Goal: Information Seeking & Learning: Check status

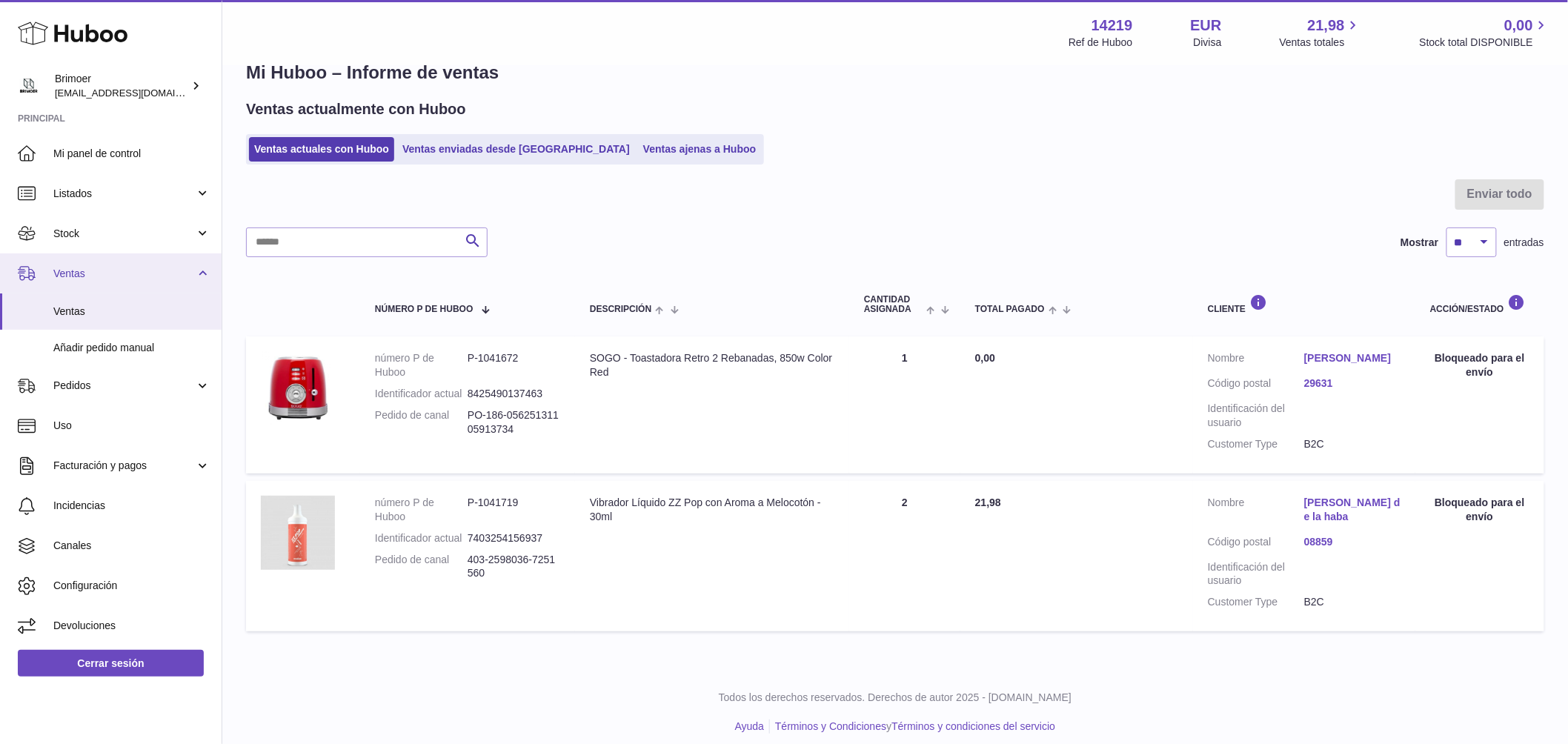
click at [95, 265] on link "Ventas" at bounding box center [111, 274] width 221 height 40
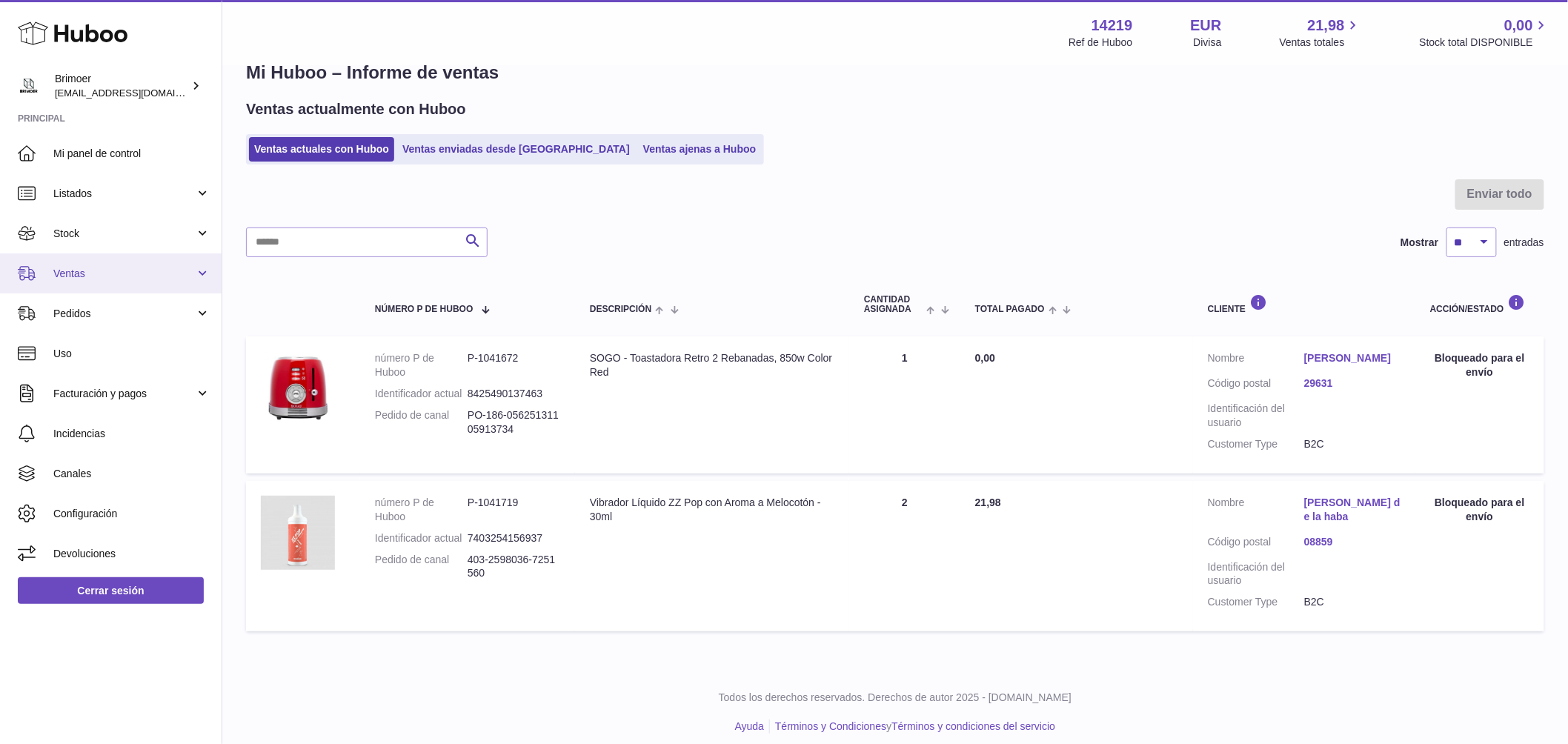
click at [95, 265] on link "Ventas" at bounding box center [111, 274] width 221 height 40
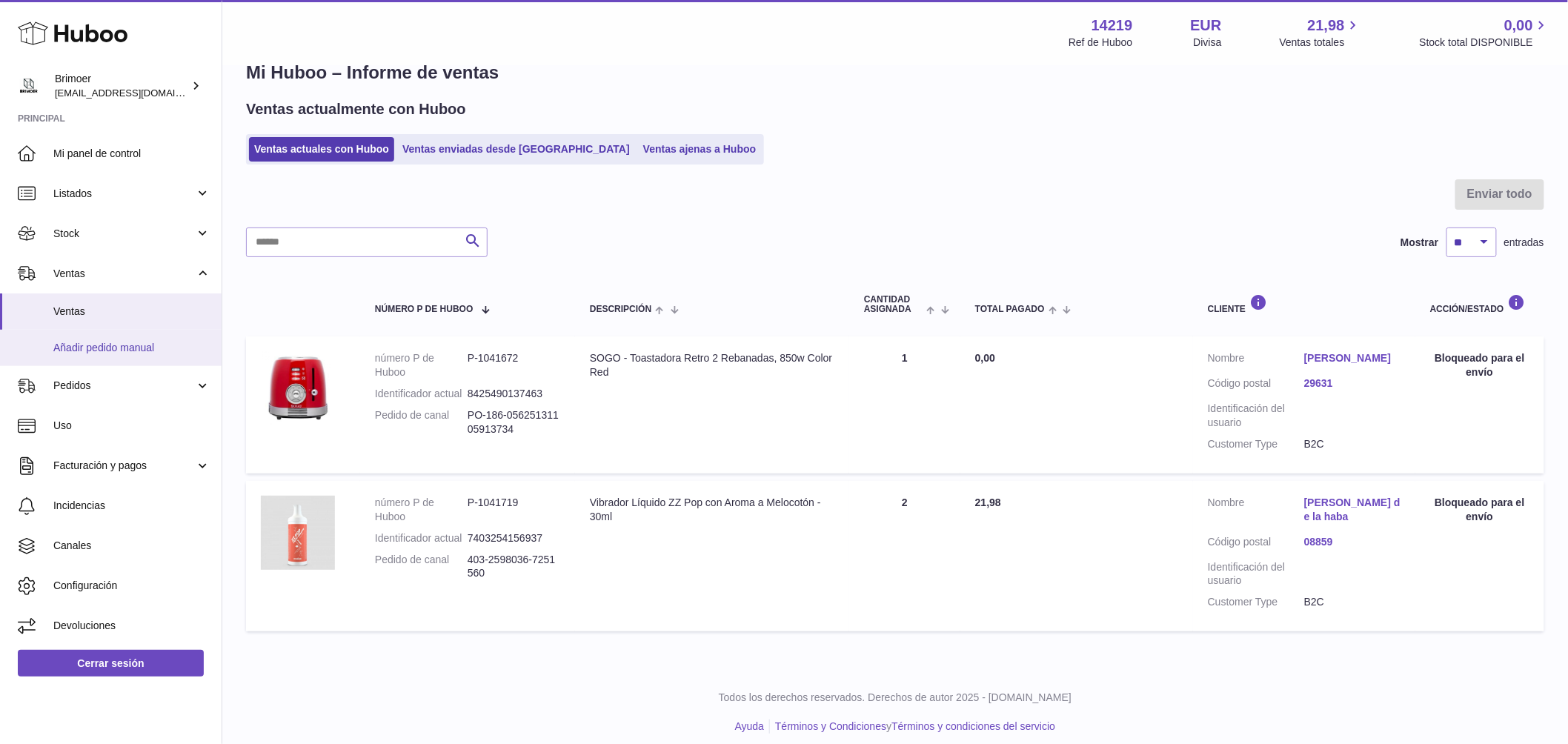
click at [89, 330] on link "Añadir pedido manual" at bounding box center [111, 348] width 221 height 36
click at [84, 314] on span "Ventas" at bounding box center [131, 311] width 157 height 14
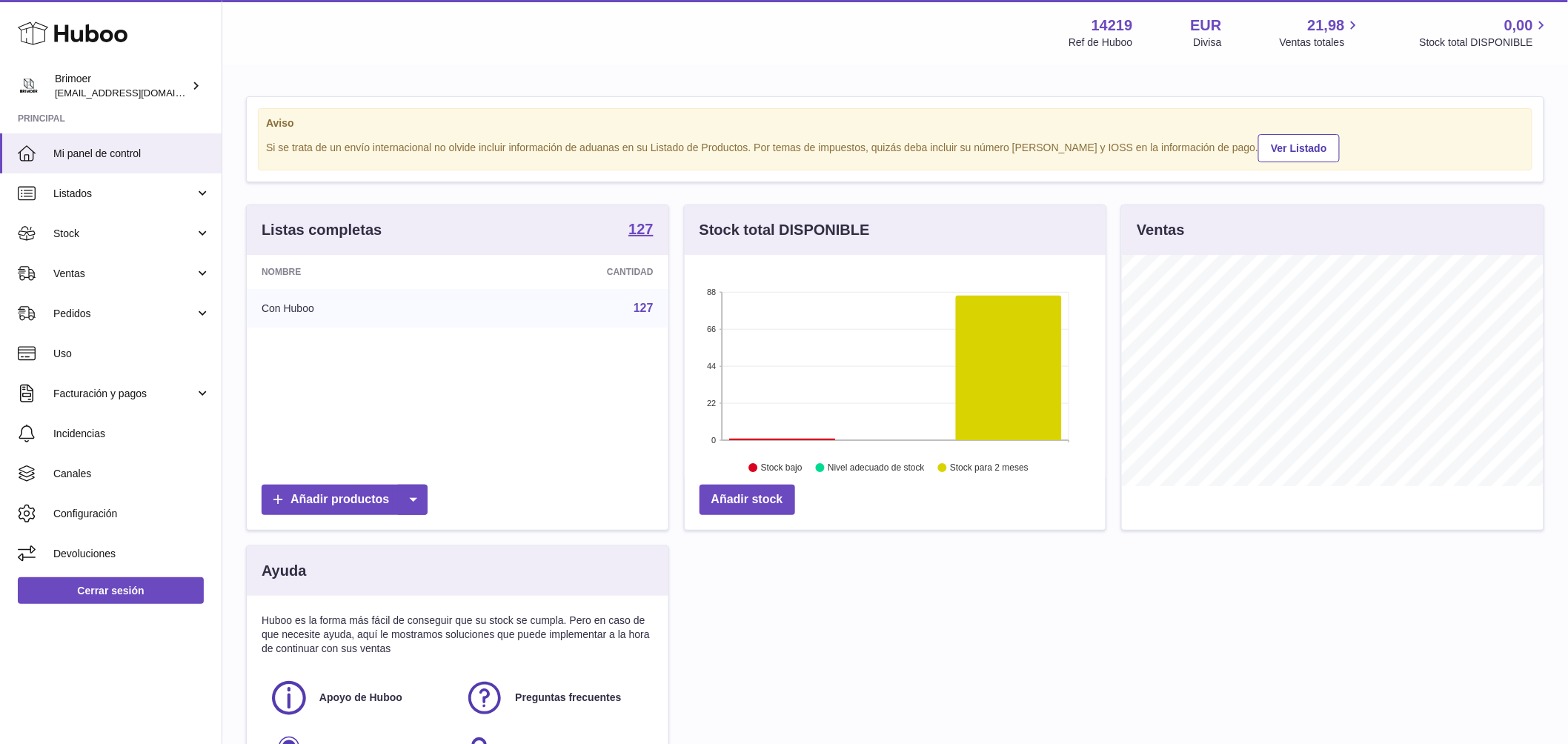
scroll to position [231, 421]
click at [84, 314] on span "Pedidos" at bounding box center [123, 314] width 142 height 14
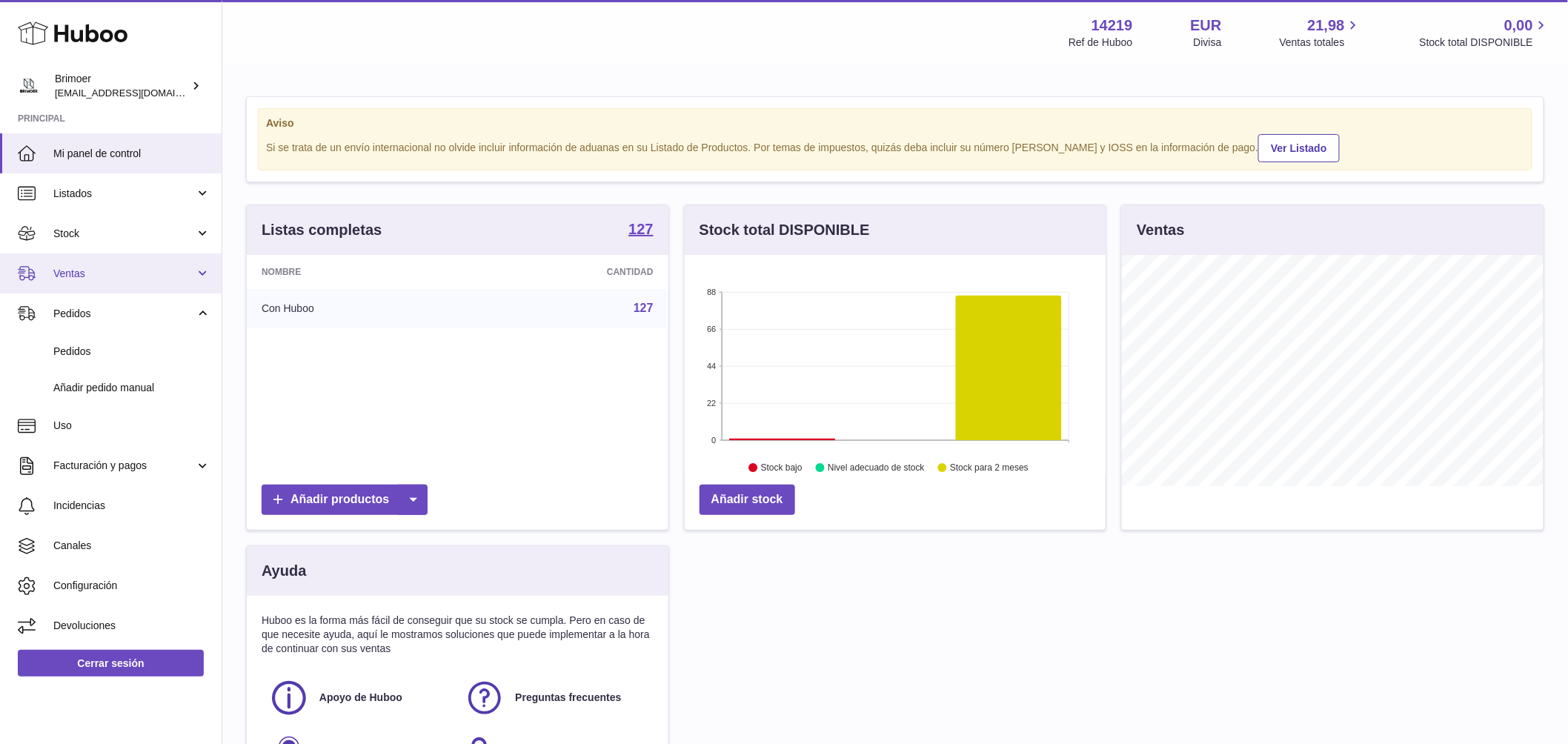
click at [83, 272] on span "Ventas" at bounding box center [123, 274] width 142 height 14
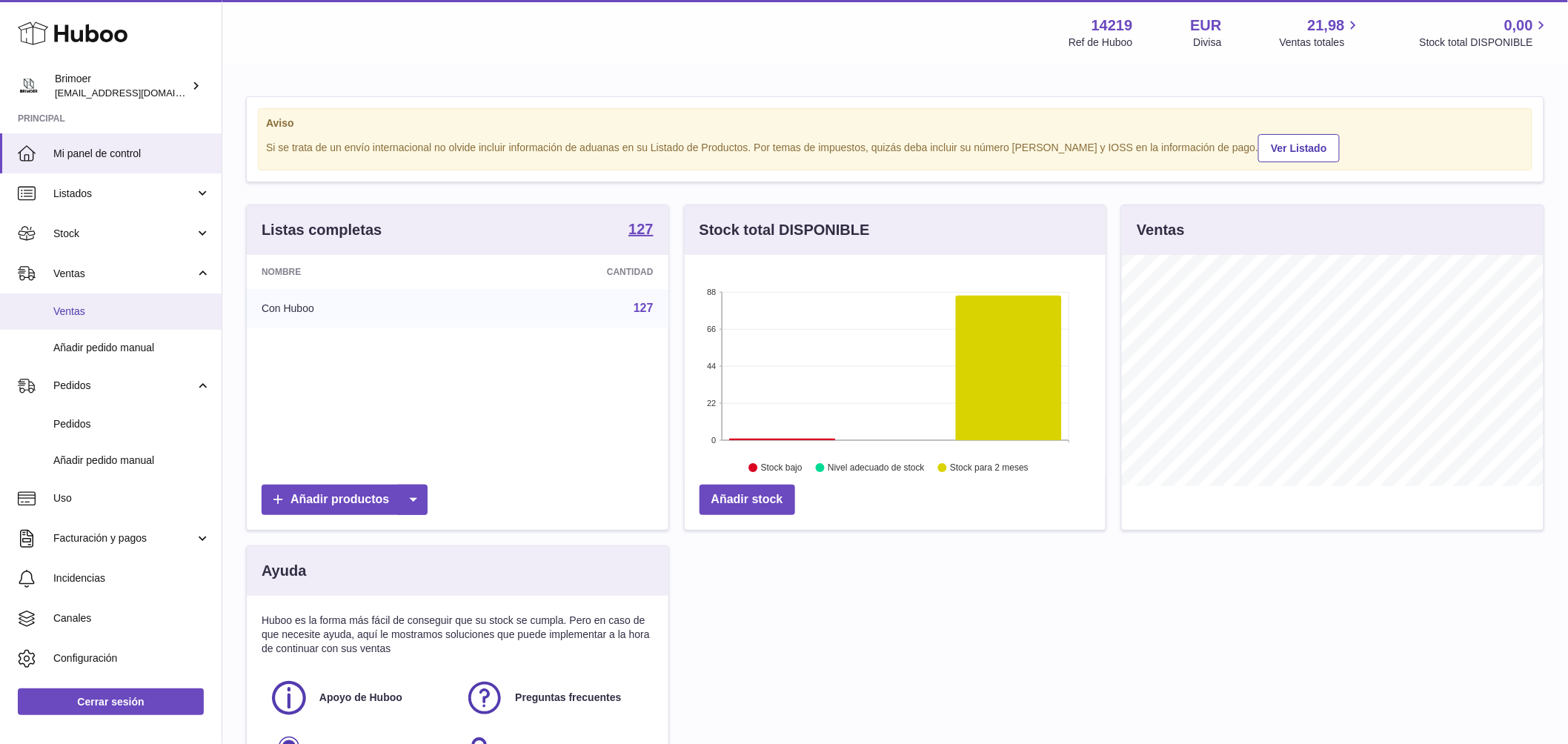
click at [98, 319] on link "Ventas" at bounding box center [111, 311] width 221 height 36
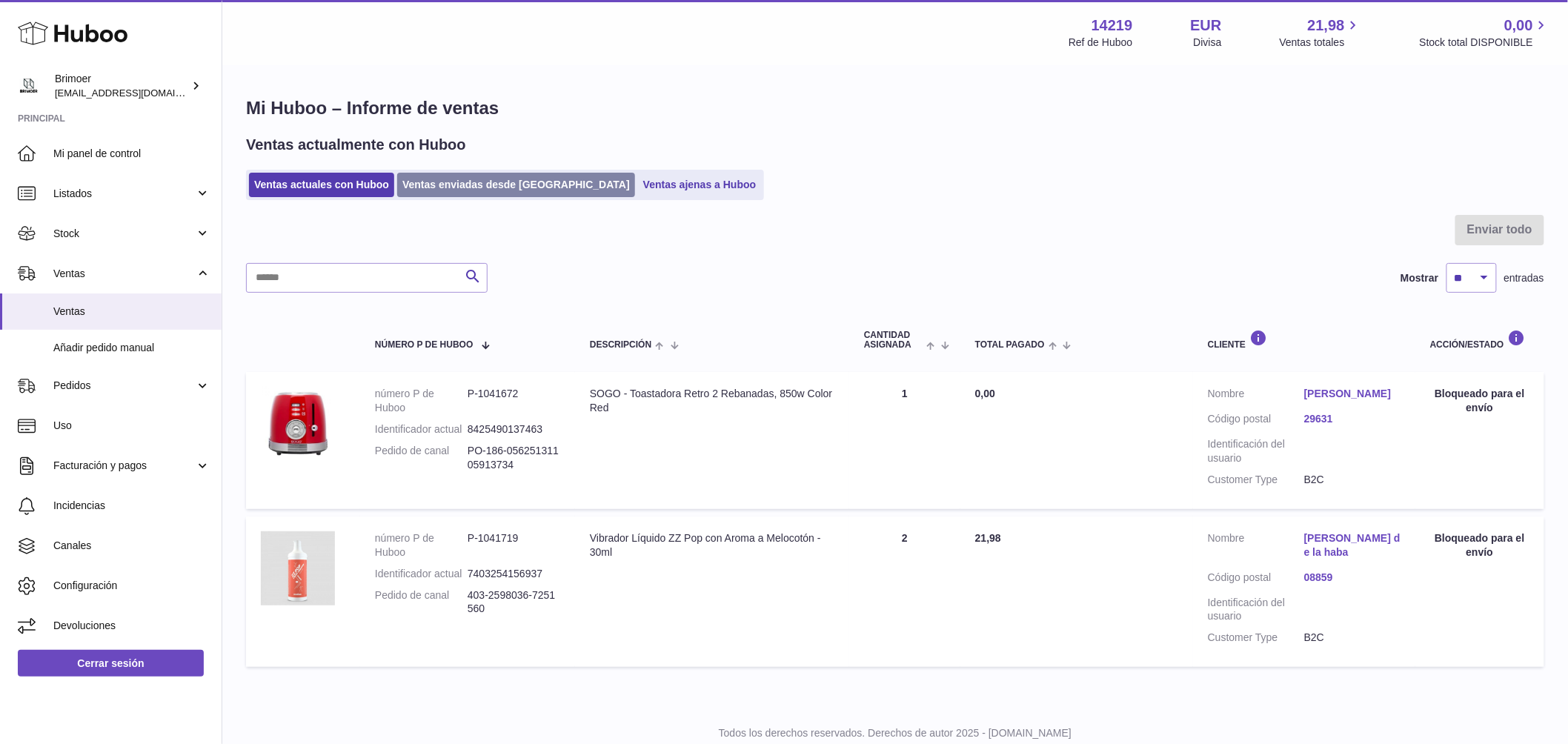
click at [445, 186] on link "Ventas enviadas desde [GEOGRAPHIC_DATA]" at bounding box center [516, 185] width 238 height 24
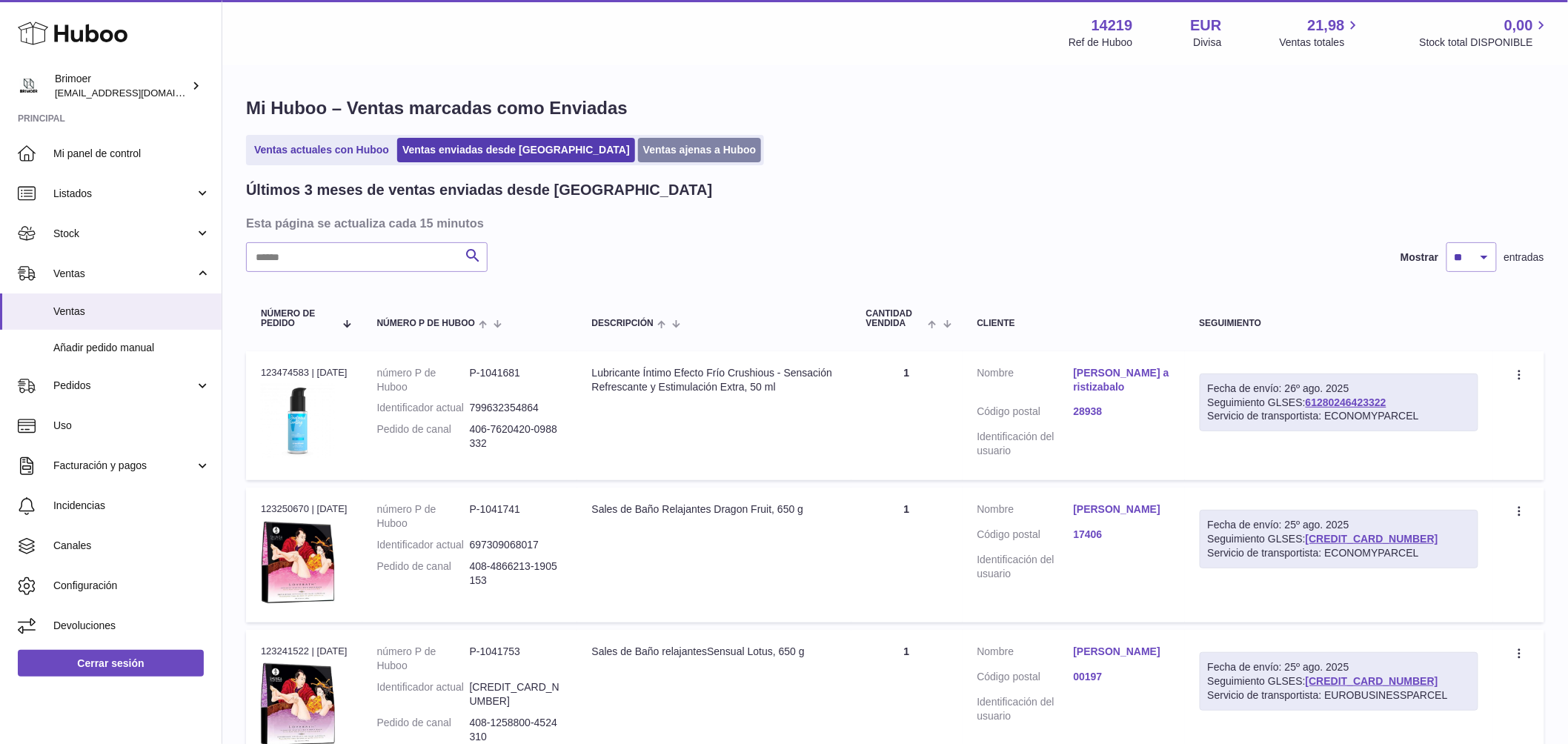
click at [638, 150] on link "Ventas ajenas a Huboo" at bounding box center [699, 150] width 123 height 24
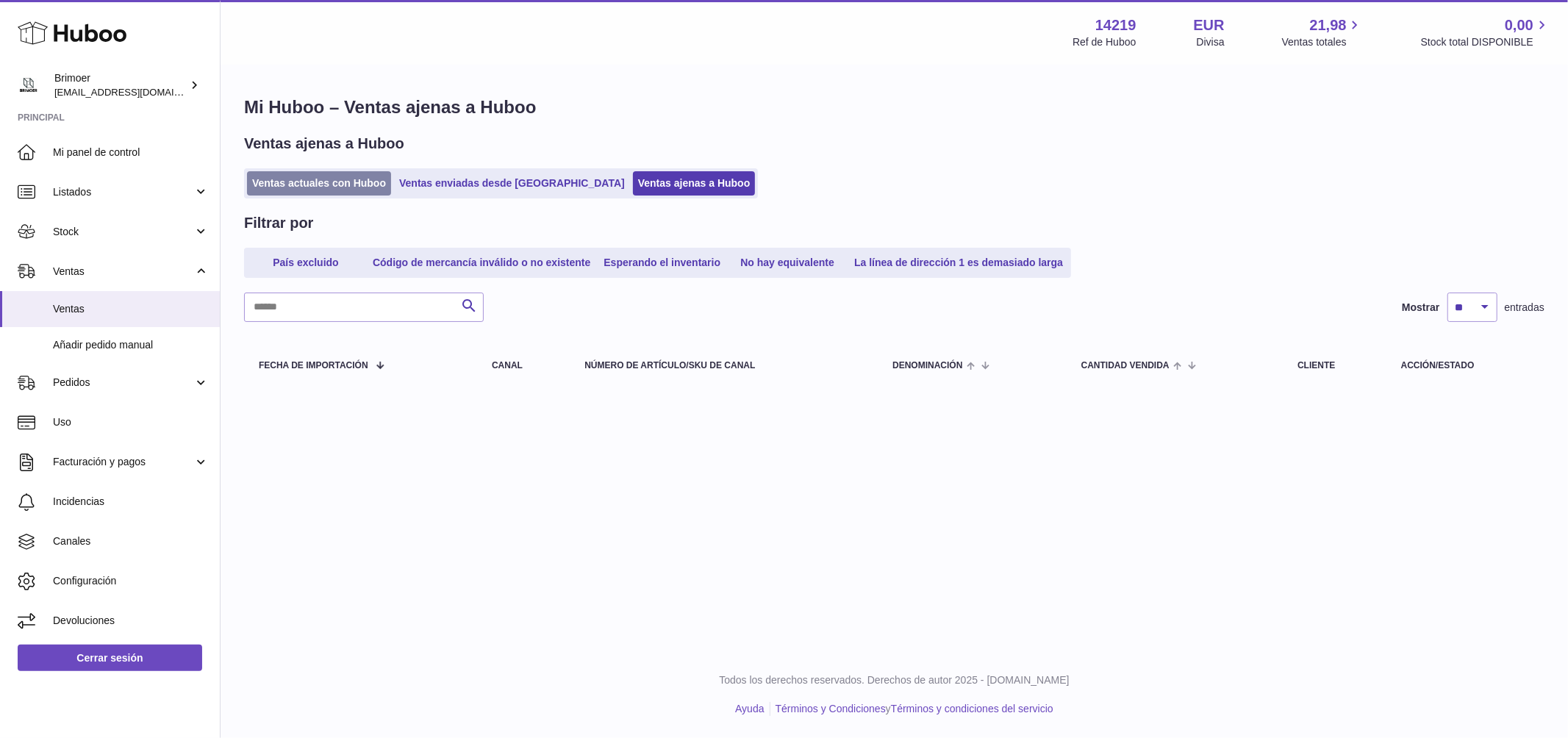
click at [315, 179] on link "Ventas actuales con Huboo" at bounding box center [319, 183] width 144 height 24
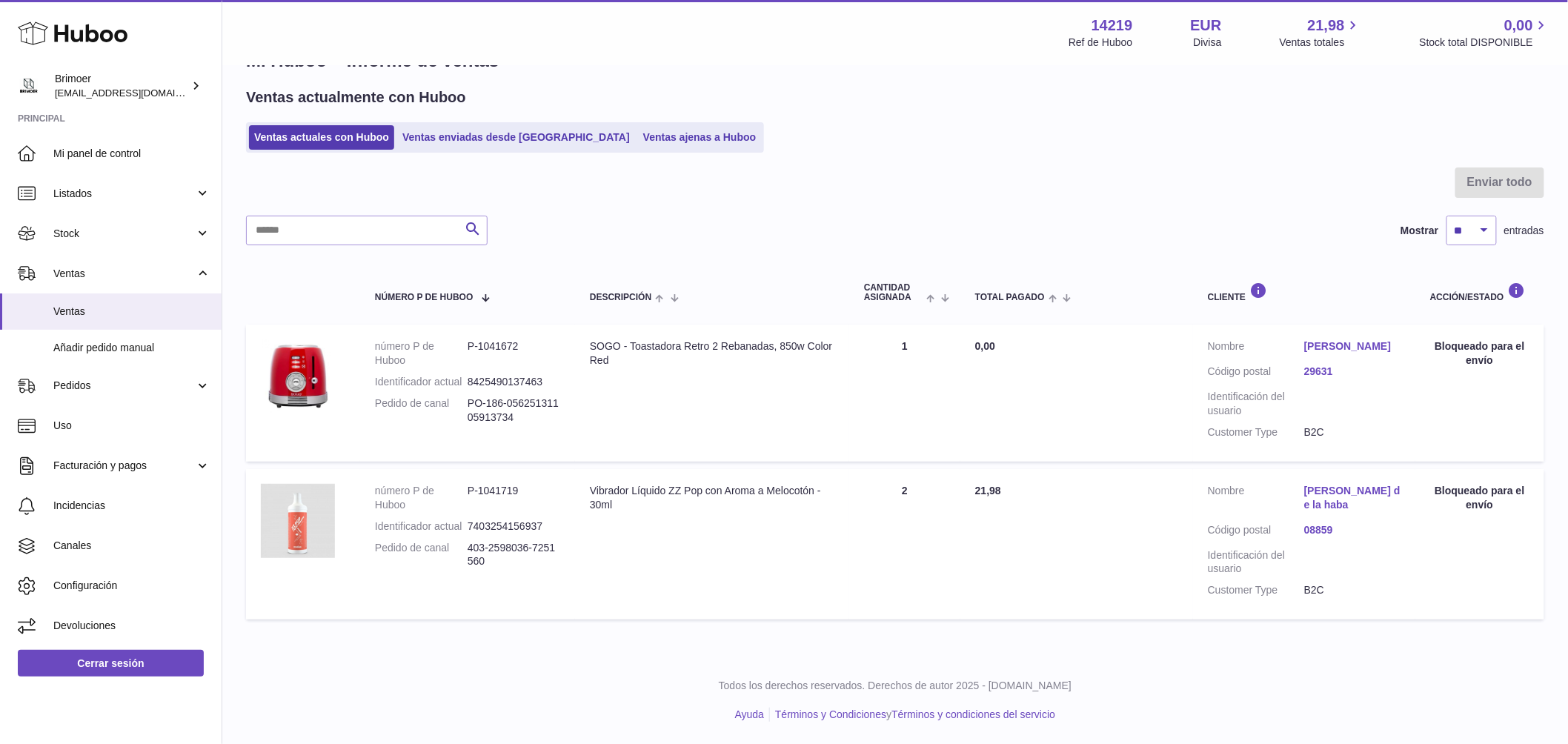
scroll to position [61, 0]
